Goal: Task Accomplishment & Management: Manage account settings

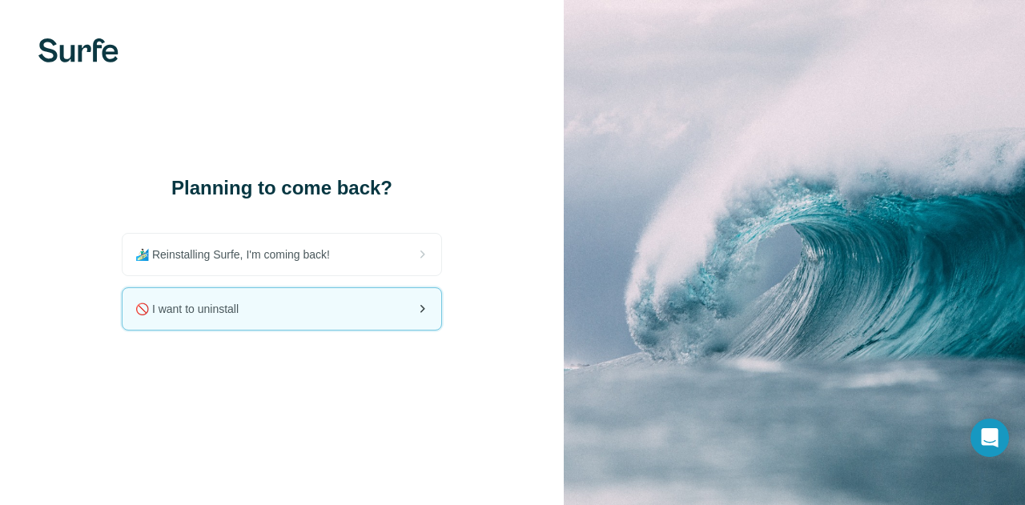
click at [383, 314] on div "🚫 I want to uninstall" at bounding box center [281, 309] width 319 height 42
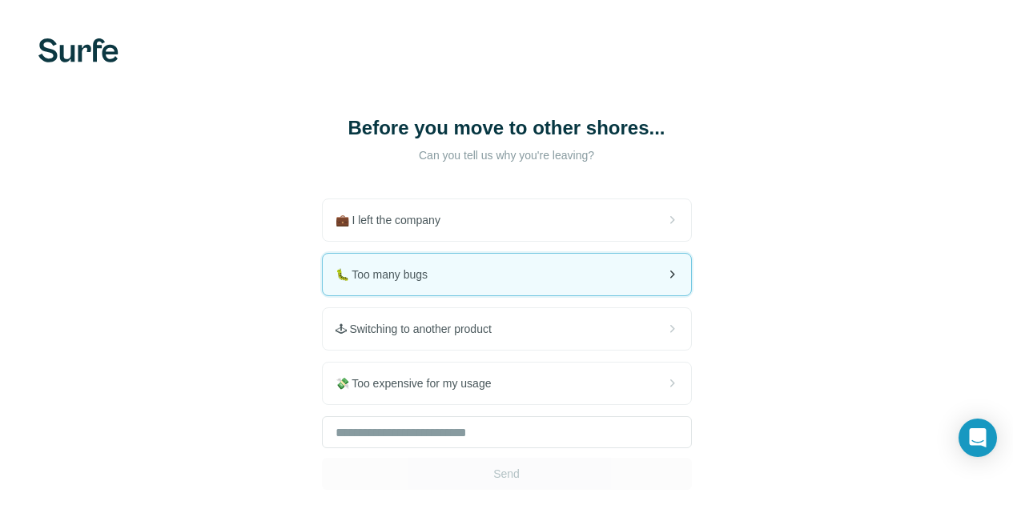
click at [662, 274] on icon at bounding box center [671, 274] width 19 height 19
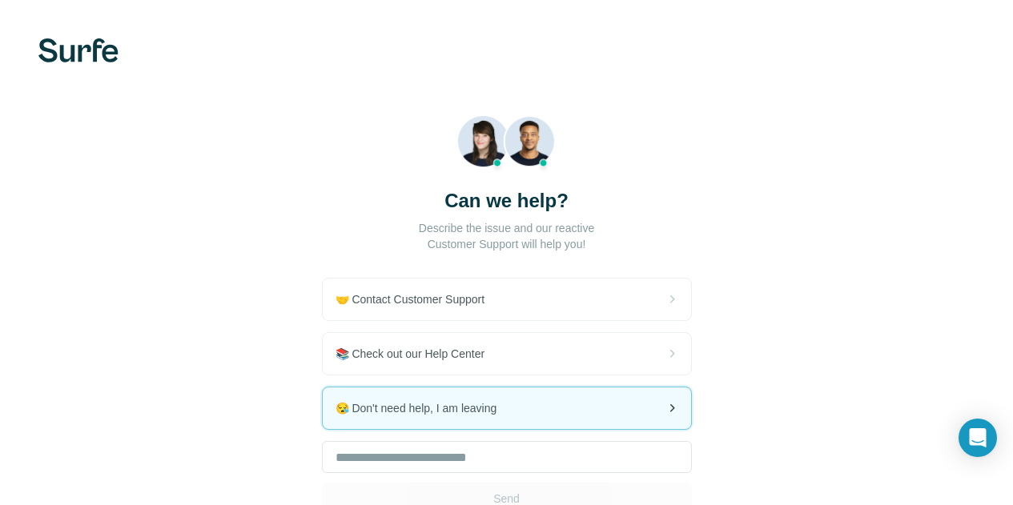
click at [662, 407] on icon at bounding box center [671, 408] width 19 height 19
